Goal: Transaction & Acquisition: Purchase product/service

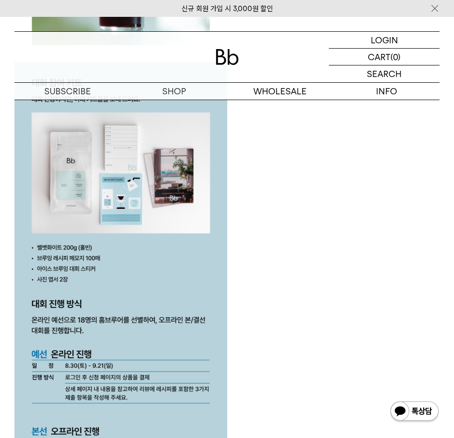
scroll to position [1686, 0]
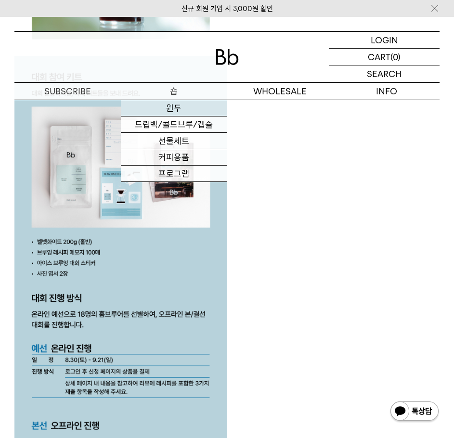
click at [176, 109] on link "원두" at bounding box center [174, 108] width 106 height 16
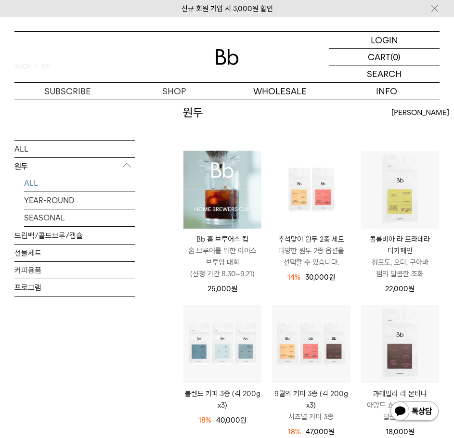
scroll to position [48, 0]
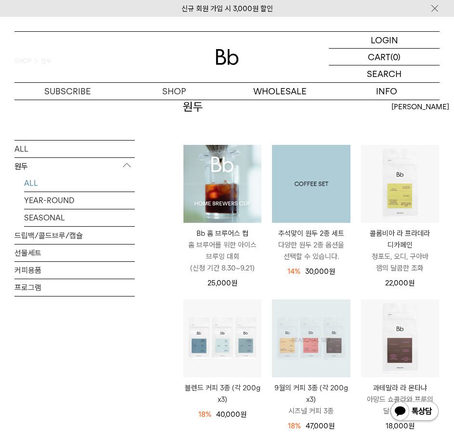
click at [326, 201] on img at bounding box center [311, 184] width 78 height 78
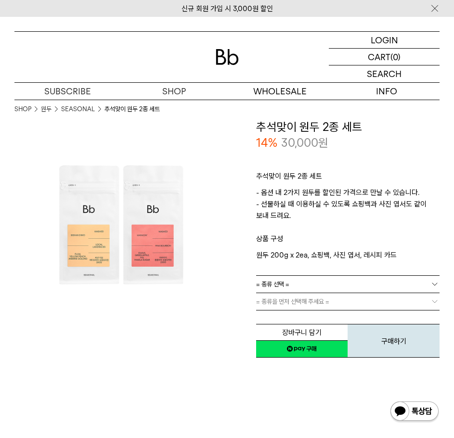
click at [271, 282] on span "= 종류 선택 =" at bounding box center [272, 284] width 33 height 17
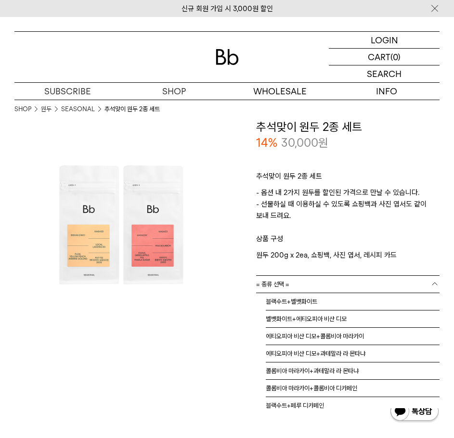
click at [277, 283] on span "= 종류 선택 =" at bounding box center [272, 284] width 33 height 17
click at [296, 282] on link "= 종류 선택 =" at bounding box center [348, 284] width 184 height 17
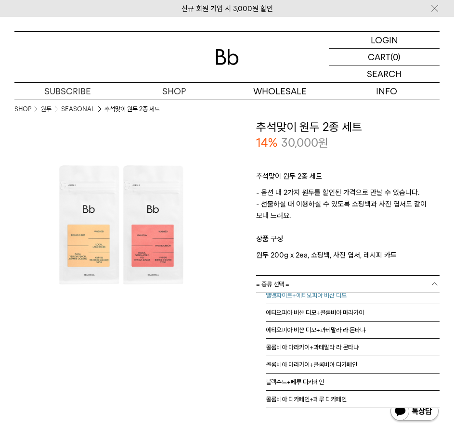
scroll to position [17, 0]
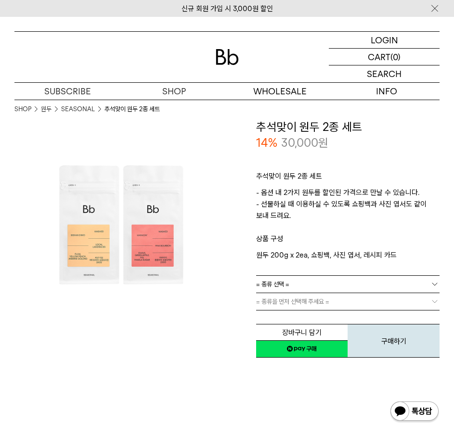
drag, startPoint x: 336, startPoint y: 233, endPoint x: 378, endPoint y: 231, distance: 42.0
click at [378, 231] on p "- 옵션 내 2가지 원두를 할인된 가격으로 만날 수 있습니다. - 선물하실 때 이용하실 수 있도록 쇼핑백과 사진 엽서도 같이 보내 드려요." at bounding box center [348, 210] width 184 height 46
click at [278, 285] on span "= 종류 선택 =" at bounding box center [272, 284] width 33 height 17
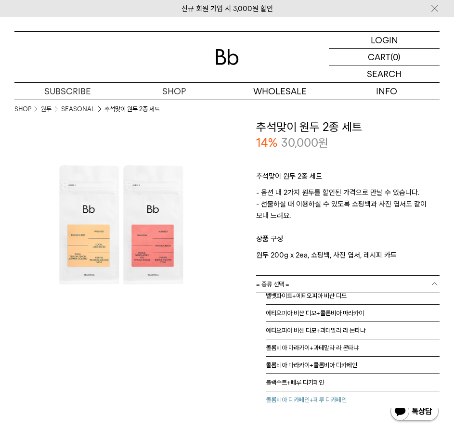
scroll to position [24, 0]
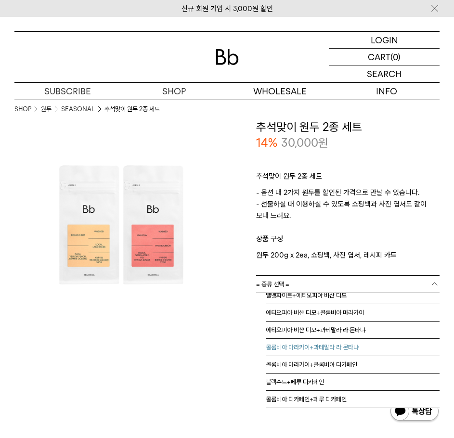
click at [354, 349] on li "콜롬비아 마라카이+과테말라 라 몬타냐" at bounding box center [353, 347] width 174 height 17
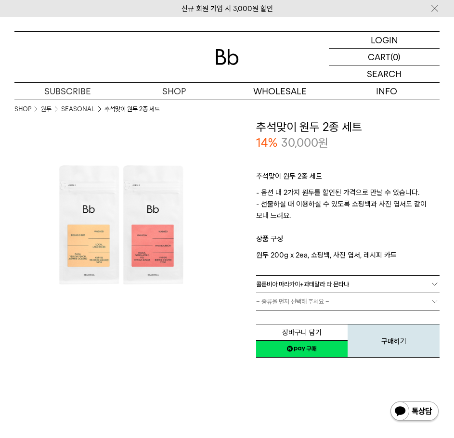
scroll to position [0, 0]
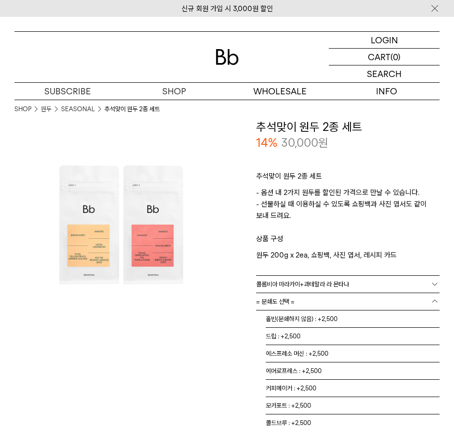
click at [304, 303] on link "= 분쇄도 선택 =" at bounding box center [348, 301] width 184 height 17
click at [329, 338] on li "드립 : +2,500" at bounding box center [353, 336] width 174 height 17
